Goal: Task Accomplishment & Management: Manage account settings

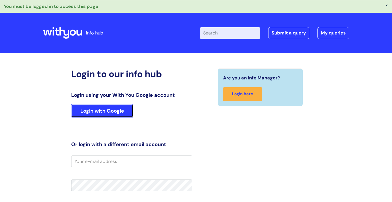
click at [100, 112] on link "Login with Google" at bounding box center [102, 110] width 62 height 13
